Goal: Transaction & Acquisition: Subscribe to service/newsletter

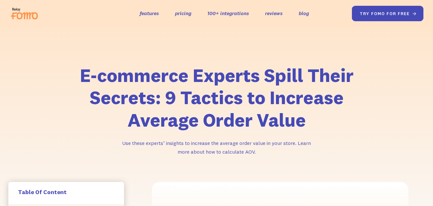
click at [369, 13] on link "try fomo for free " at bounding box center [388, 13] width 72 height 15
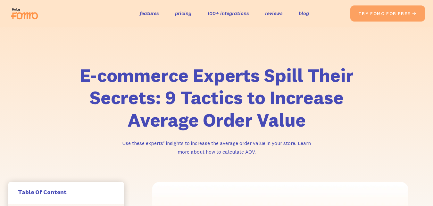
click at [298, 13] on li "features pricing 100+ integrations reviews blog Solutions Blogs Social Commerce…" at bounding box center [224, 13] width 169 height 9
click at [301, 13] on link "blog" at bounding box center [304, 13] width 10 height 9
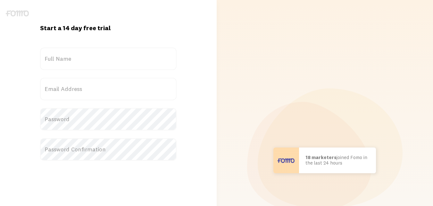
click at [62, 52] on label "Full Name" at bounding box center [108, 58] width 137 height 22
click at [62, 52] on input "Full Name" at bounding box center [108, 58] width 137 height 22
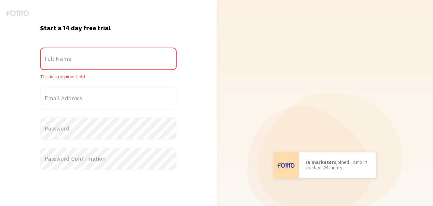
click at [64, 58] on label "Full Name" at bounding box center [108, 58] width 137 height 22
click at [64, 58] on input "Full Name" at bounding box center [108, 58] width 137 height 22
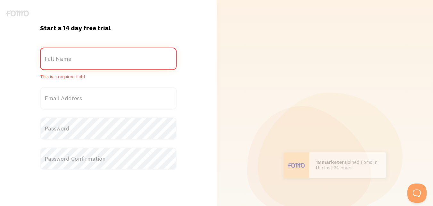
paste input "[EMAIL_ADDRESS][DOMAIN_NAME]"
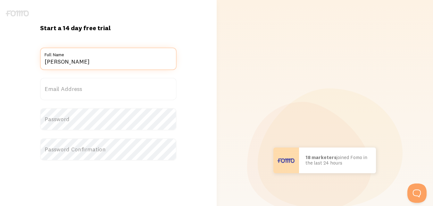
type input "[PERSON_NAME]"
click at [71, 89] on label "Email Address" at bounding box center [108, 89] width 137 height 22
click at [71, 89] on input "Email Address" at bounding box center [108, 89] width 137 height 22
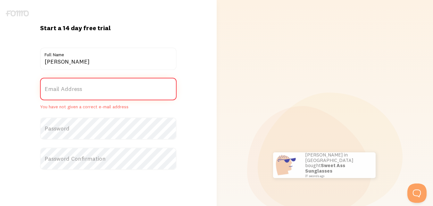
paste input "bradfrankling@gmail.com"
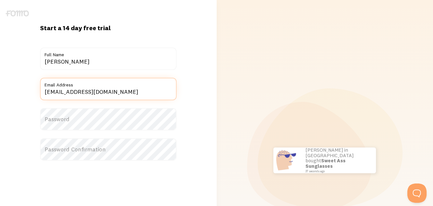
type input "bradfrankling@gmail.com"
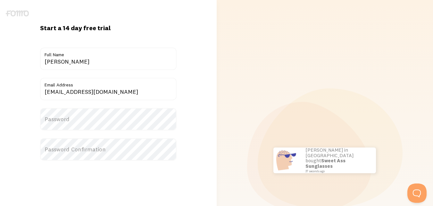
click at [81, 123] on label "Password" at bounding box center [108, 119] width 137 height 22
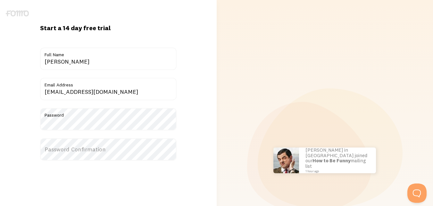
click at [69, 148] on label "Password Confirmation" at bounding box center [108, 149] width 137 height 22
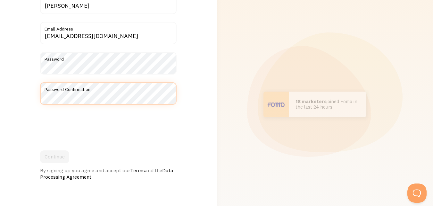
scroll to position [96, 0]
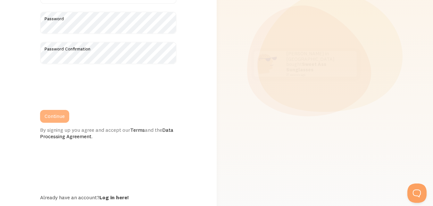
click at [43, 119] on button "Continue" at bounding box center [54, 116] width 29 height 13
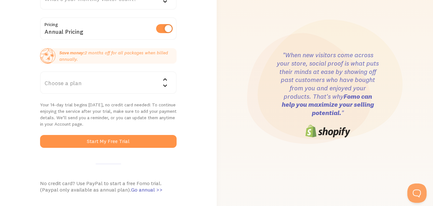
scroll to position [82, 0]
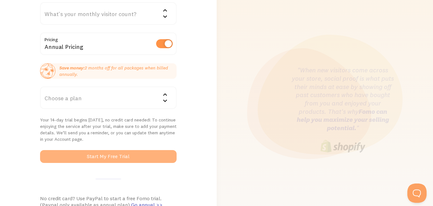
click at [71, 150] on button "Start My Free Trial" at bounding box center [108, 156] width 137 height 13
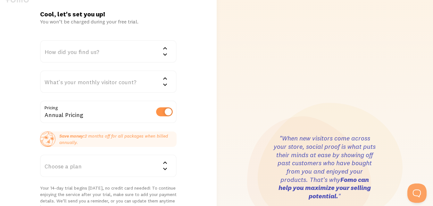
scroll to position [64, 0]
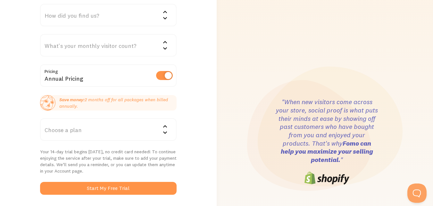
click at [170, 72] on label at bounding box center [164, 75] width 17 height 9
click at [170, 72] on input "checkbox" at bounding box center [164, 75] width 17 height 9
checkbox input "false"
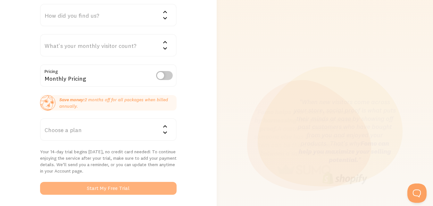
click at [76, 185] on button "Start My Free Trial" at bounding box center [108, 188] width 137 height 13
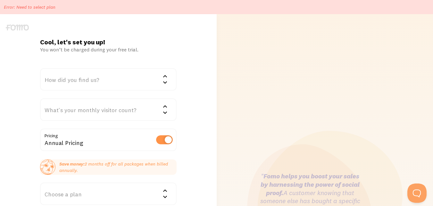
drag, startPoint x: 64, startPoint y: 14, endPoint x: 18, endPoint y: 11, distance: 45.3
click at [18, 11] on div "Error: Need to select plan" at bounding box center [216, 7] width 433 height 14
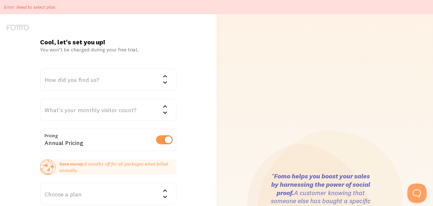
click at [38, 10] on p "Error: Need to select plan" at bounding box center [30, 7] width 52 height 6
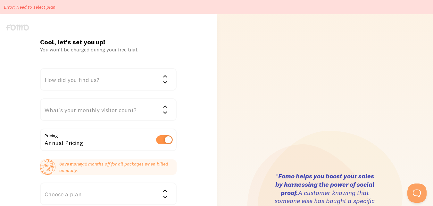
click at [28, 63] on div "Cool, let's set you up! You won’t be charged during your free trial. How did yo…" at bounding box center [108, 206] width 217 height 336
drag, startPoint x: 42, startPoint y: 7, endPoint x: 48, endPoint y: 6, distance: 6.5
click at [48, 6] on p "Error: Need to select plan" at bounding box center [30, 7] width 52 height 6
click at [50, 6] on p "Error: Need to select plan" at bounding box center [30, 7] width 52 height 6
click at [27, 51] on div "Cool, let's set you up! You won’t be charged during your free trial. How did yo…" at bounding box center [108, 206] width 217 height 336
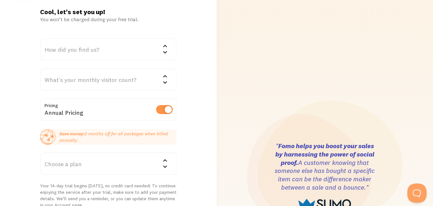
scroll to position [64, 0]
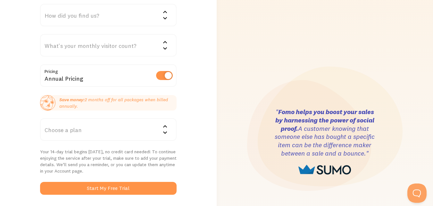
click at [74, 126] on div "Choose a plan" at bounding box center [108, 129] width 137 height 22
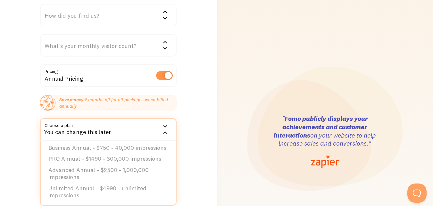
scroll to position [0, 0]
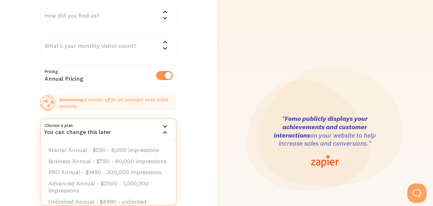
click at [0, 146] on div "Cool, let's set you up! You won’t be charged during your free trial. How did yo…" at bounding box center [108, 141] width 217 height 383
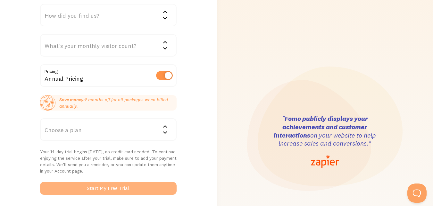
click at [115, 183] on button "Start My Free Trial" at bounding box center [108, 188] width 137 height 13
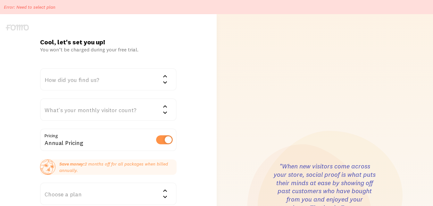
click at [71, 78] on div "How did you find us?" at bounding box center [108, 79] width 137 height 22
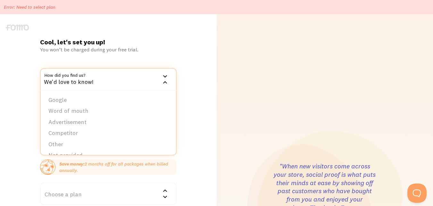
click at [57, 103] on li "Google" at bounding box center [108, 99] width 135 height 11
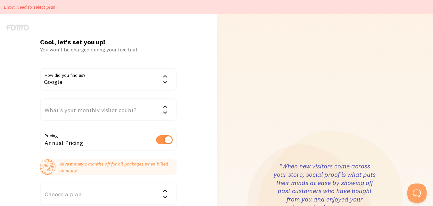
click at [63, 115] on div "What's your monthly visitor count?" at bounding box center [108, 109] width 137 height 22
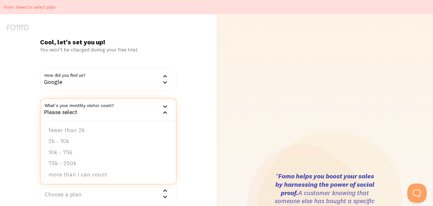
click at [21, 127] on div "Cool, let's set you up! You won’t be charged during your free trial. How did yo…" at bounding box center [108, 206] width 217 height 336
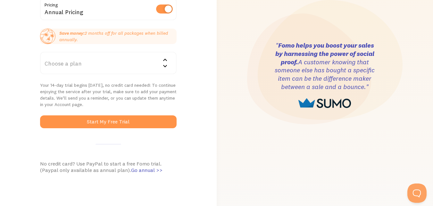
scroll to position [191, 0]
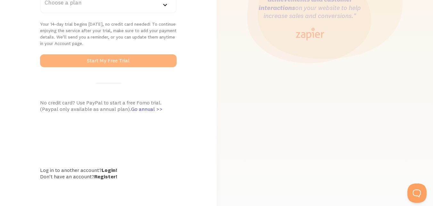
click at [68, 60] on button "Start My Free Trial" at bounding box center [108, 60] width 137 height 13
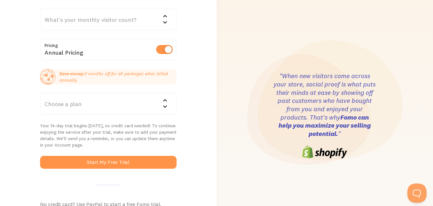
scroll to position [96, 0]
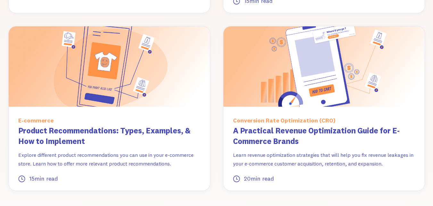
scroll to position [815, 0]
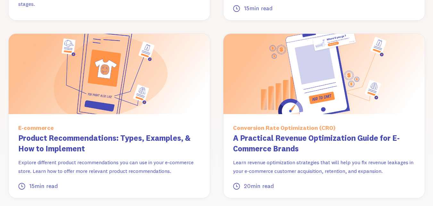
drag, startPoint x: 438, startPoint y: 20, endPoint x: 438, endPoint y: 136, distance: 115.8
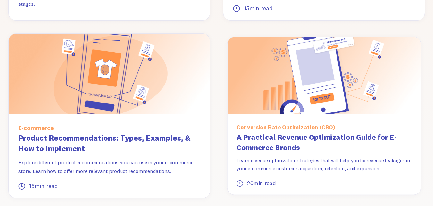
click at [273, 78] on img at bounding box center [323, 75] width 193 height 77
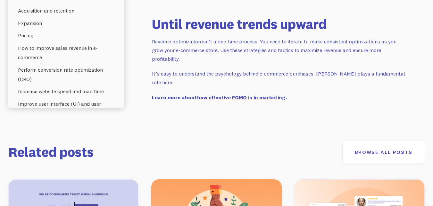
scroll to position [2994, 0]
